Goal: Transaction & Acquisition: Purchase product/service

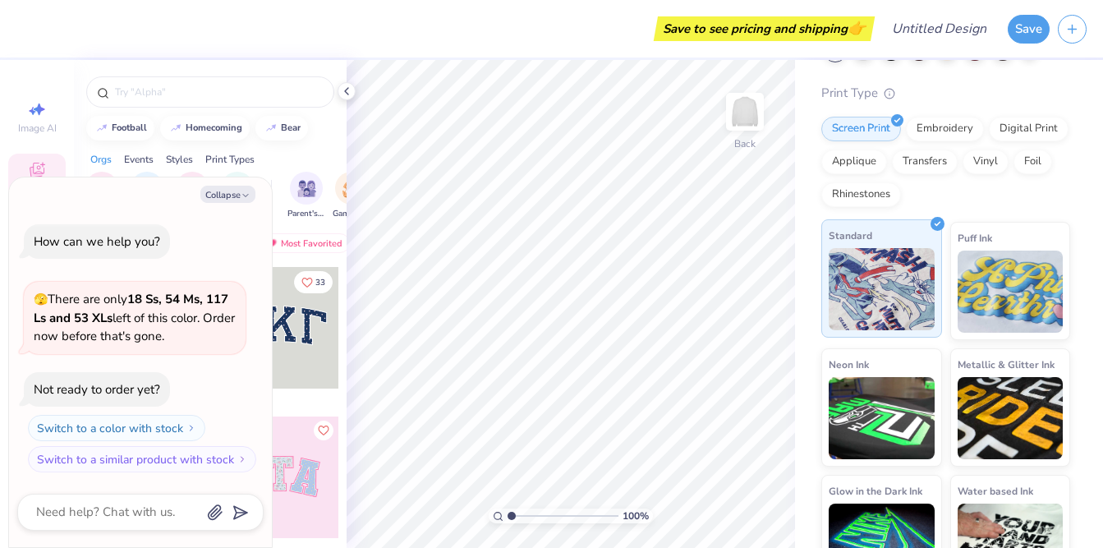
scroll to position [161, 0]
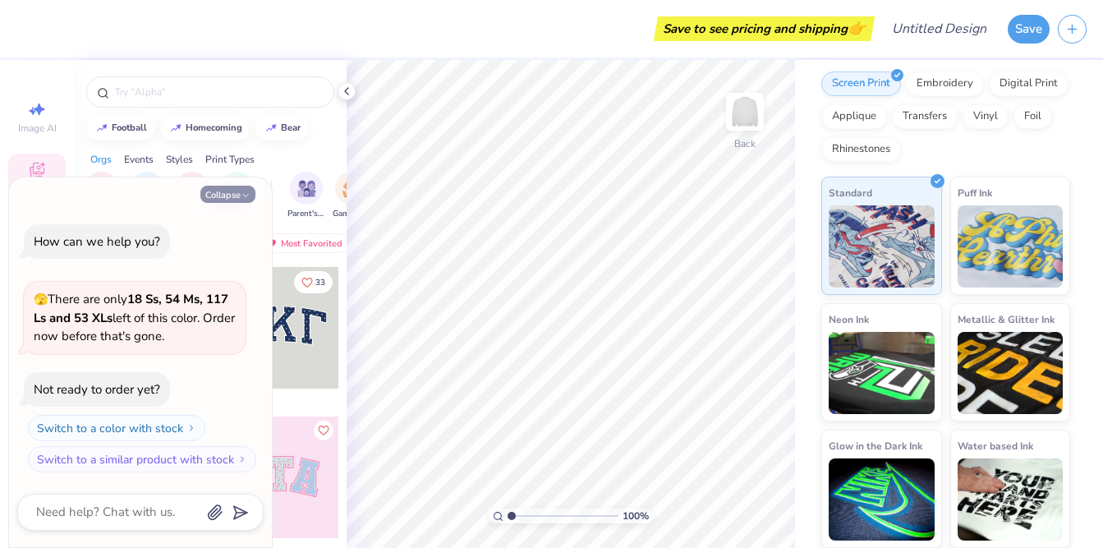
click at [243, 192] on icon "button" at bounding box center [246, 196] width 10 height 10
type textarea "x"
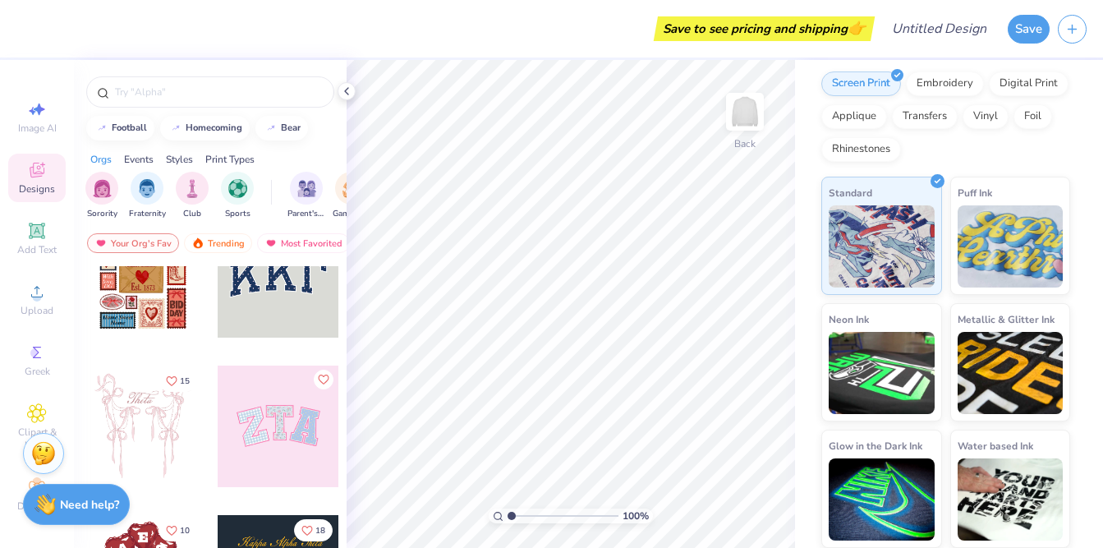
scroll to position [52, 0]
click at [223, 94] on input "text" at bounding box center [218, 92] width 210 height 16
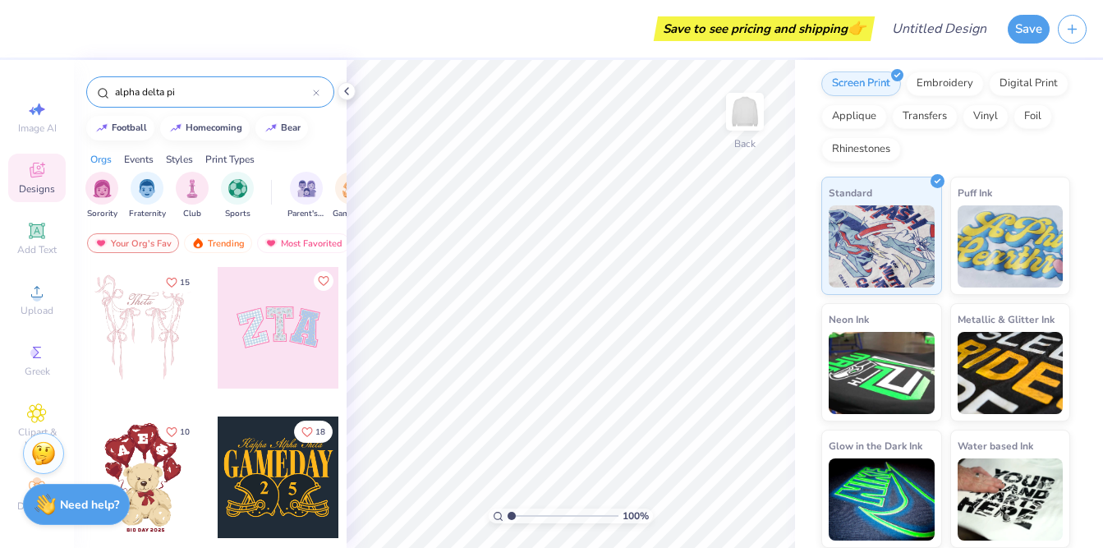
type input "alpha delta pi"
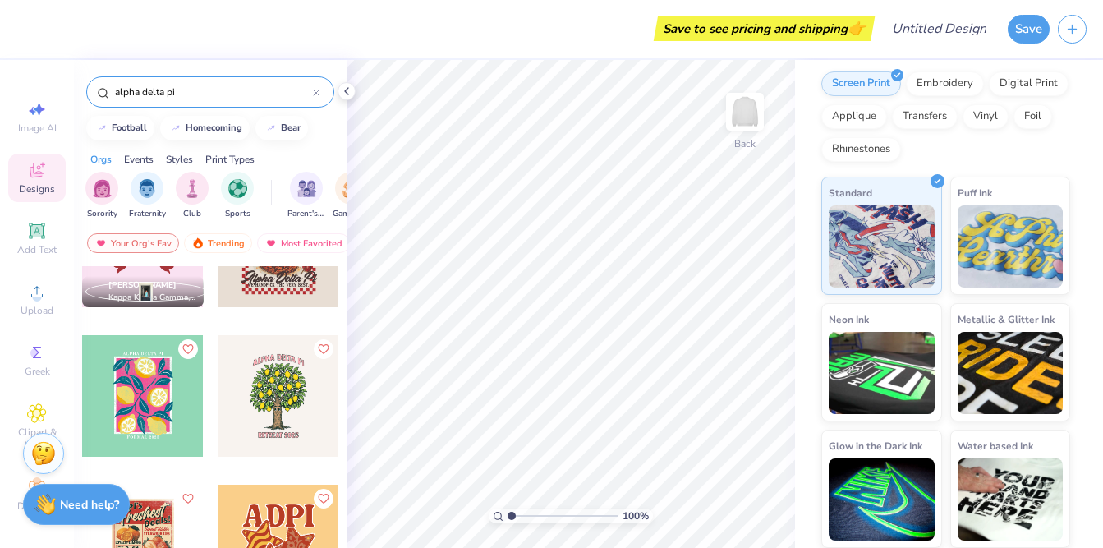
scroll to position [831, 0]
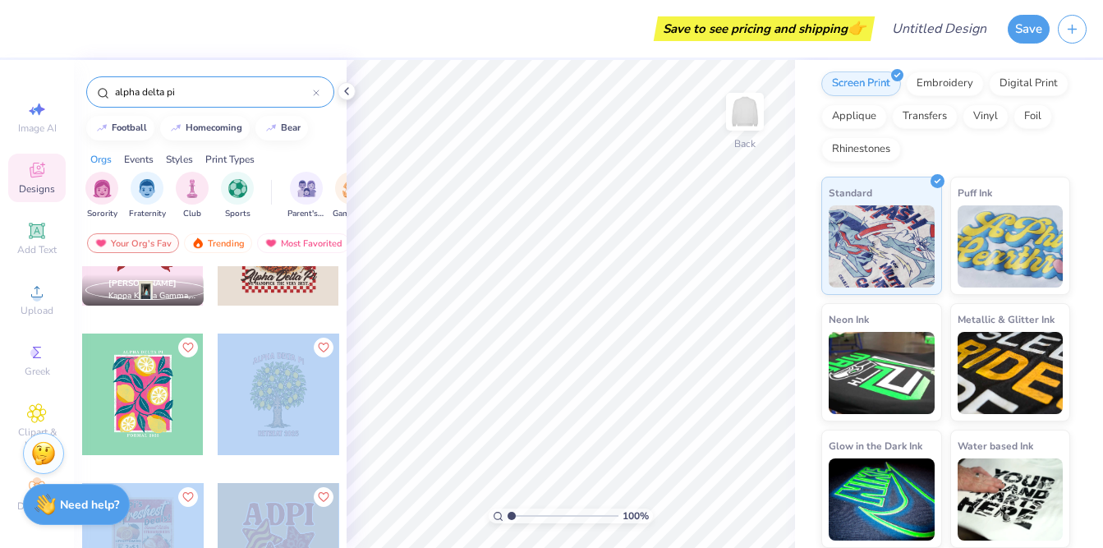
click at [611, 296] on div "Save to see pricing and shipping 👉 Design Title Save Image AI Designs Add Text …" at bounding box center [551, 274] width 1103 height 548
click at [256, 403] on div at bounding box center [279, 395] width 122 height 122
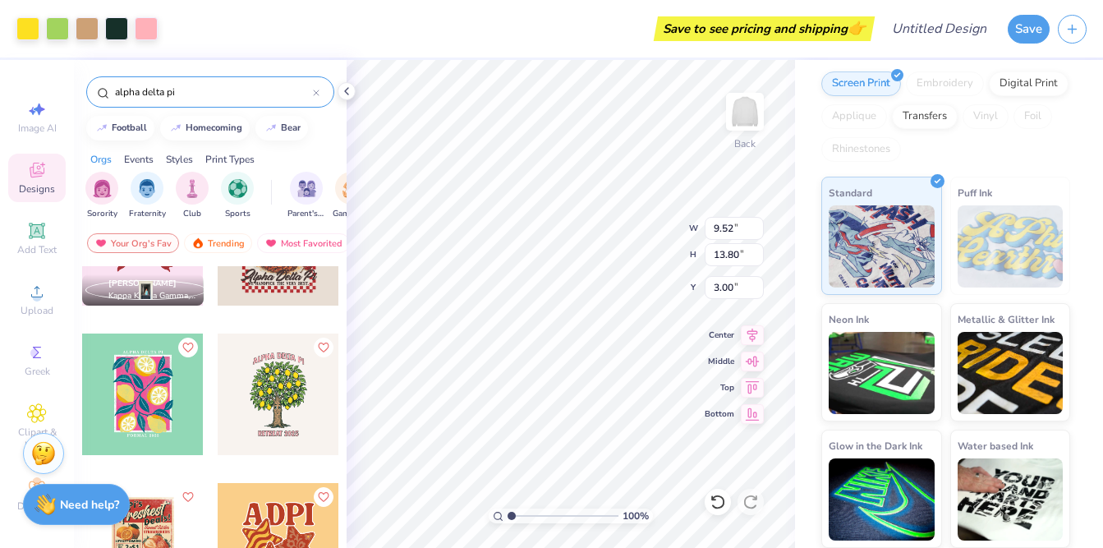
type input "9.52"
type input "13.80"
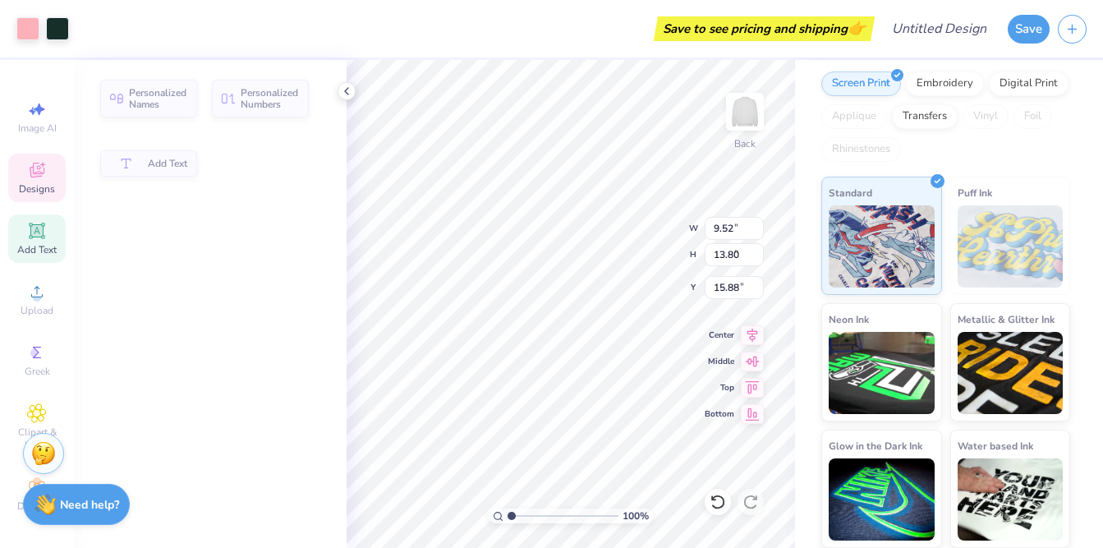
type input "6.67"
type input "0.92"
type input "15.88"
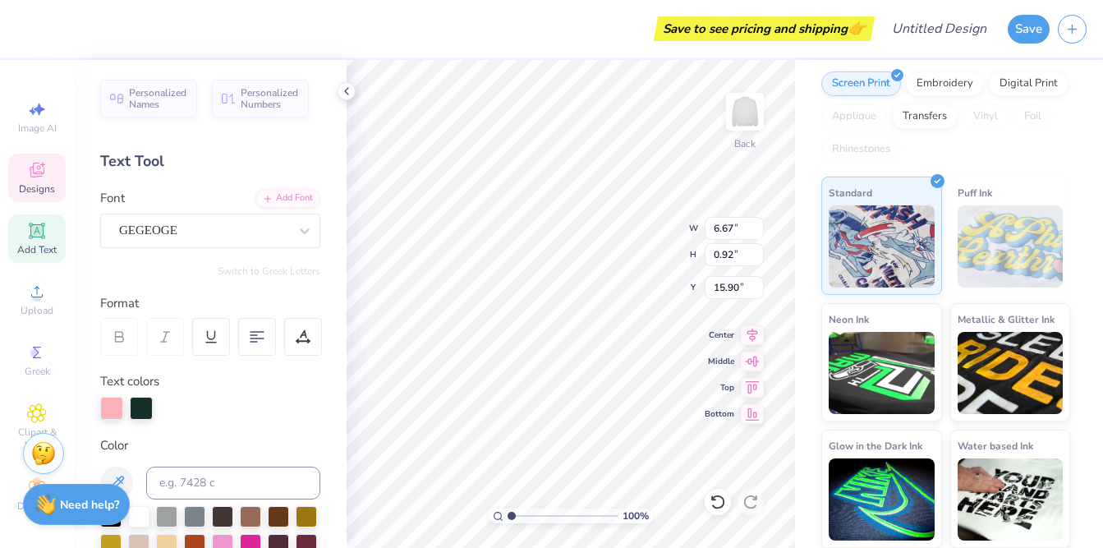
scroll to position [0, 0]
type textarea "205"
click at [32, 172] on icon at bounding box center [36, 172] width 13 height 11
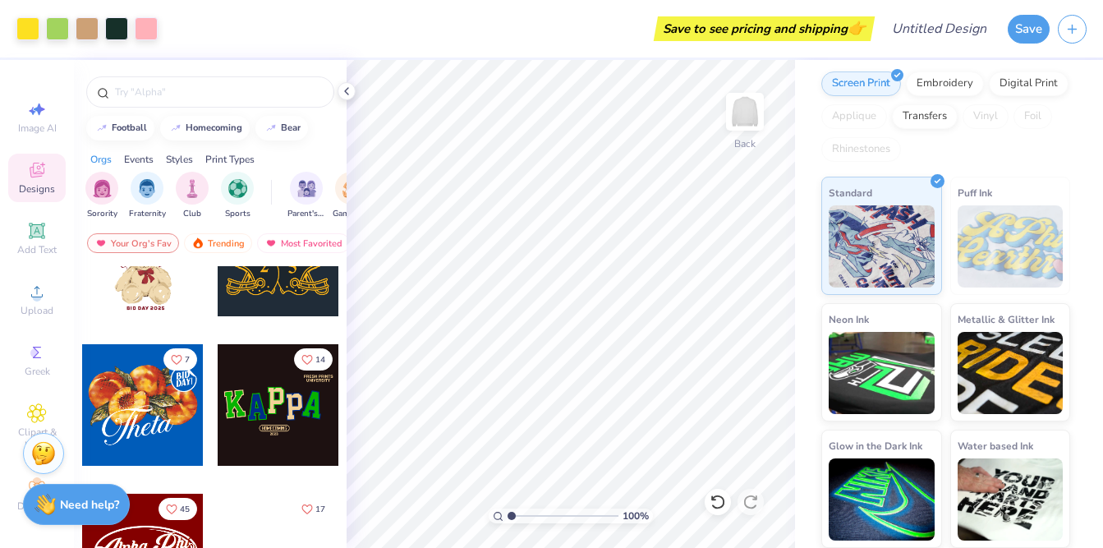
scroll to position [378, 0]
